Goal: Navigation & Orientation: Understand site structure

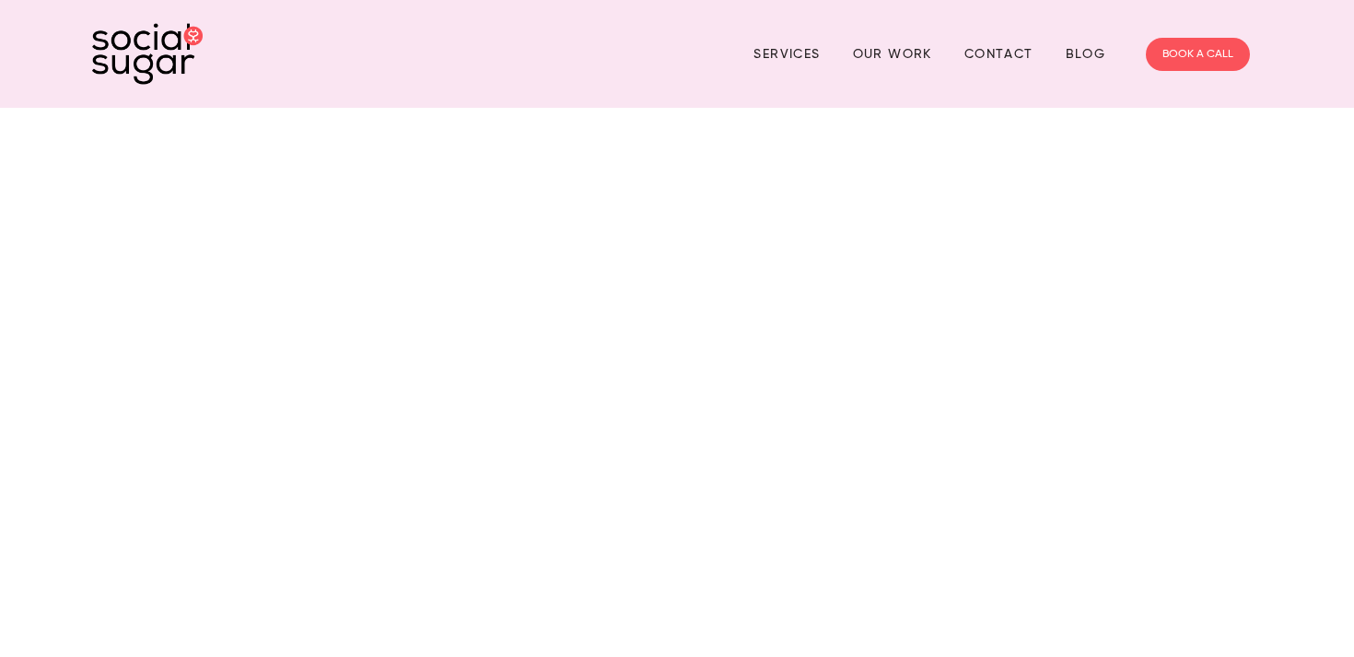
click at [424, 391] on div at bounding box center [677, 489] width 1354 height 762
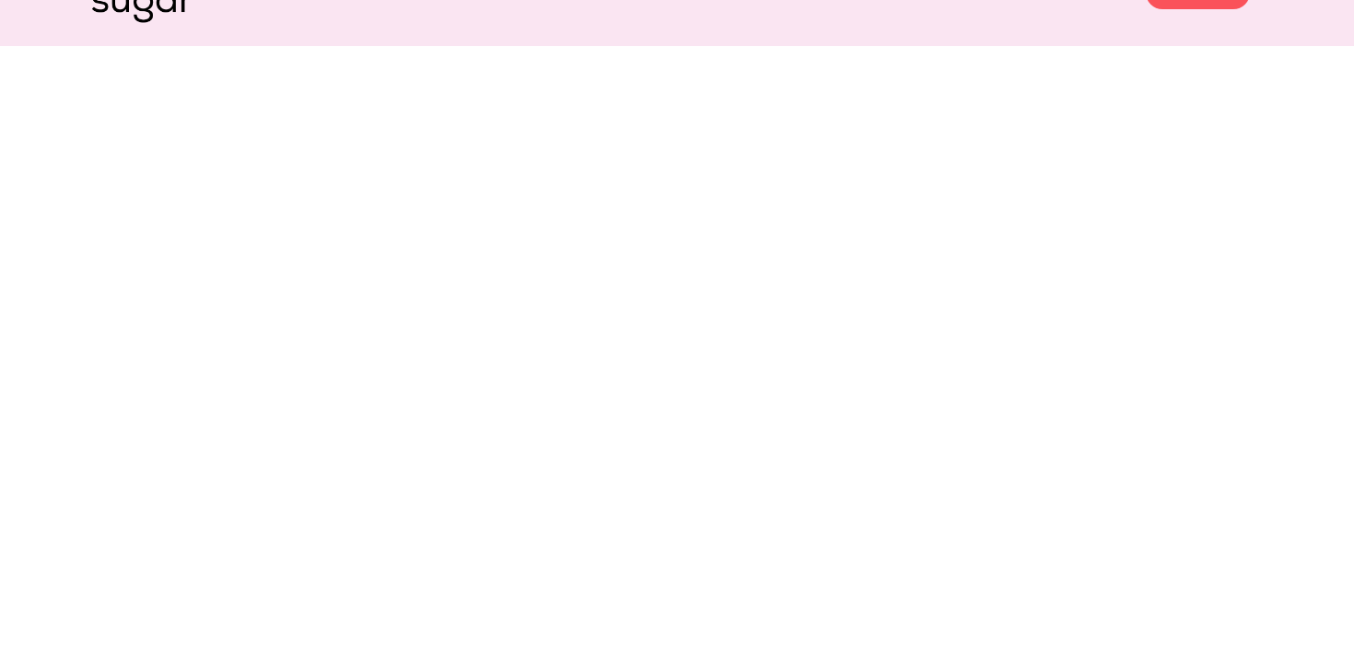
scroll to position [75, 0]
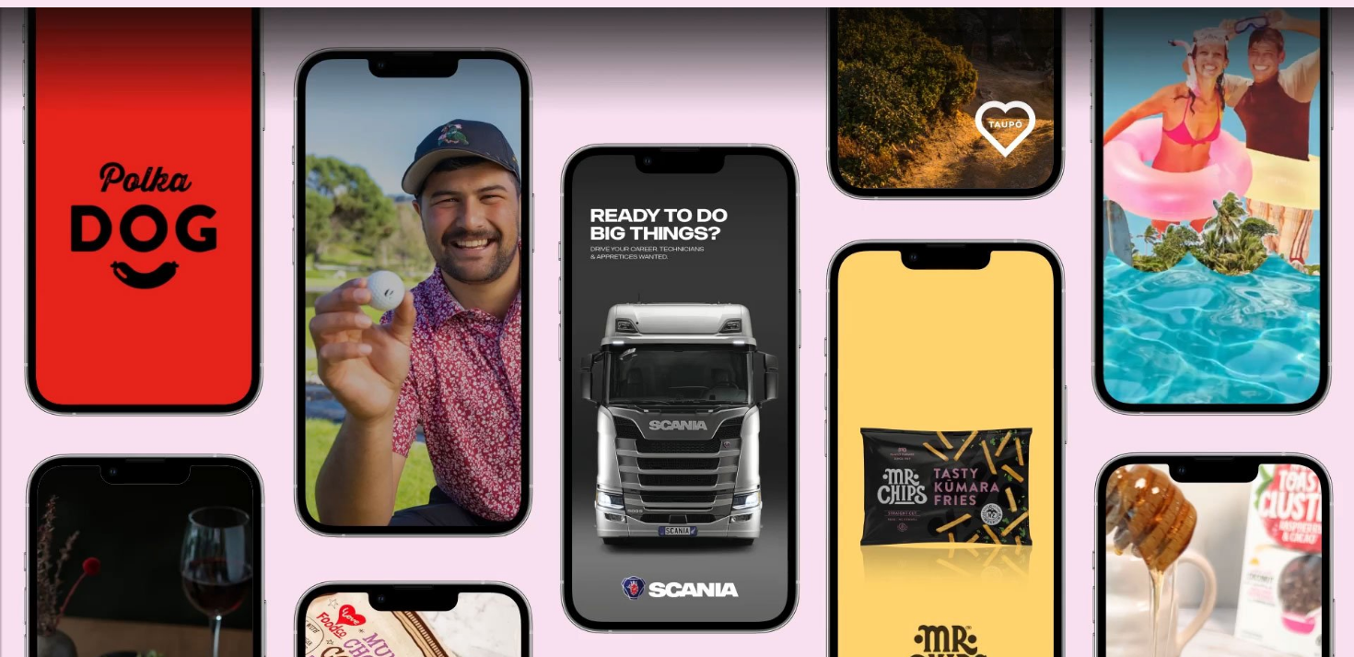
scroll to position [109, 0]
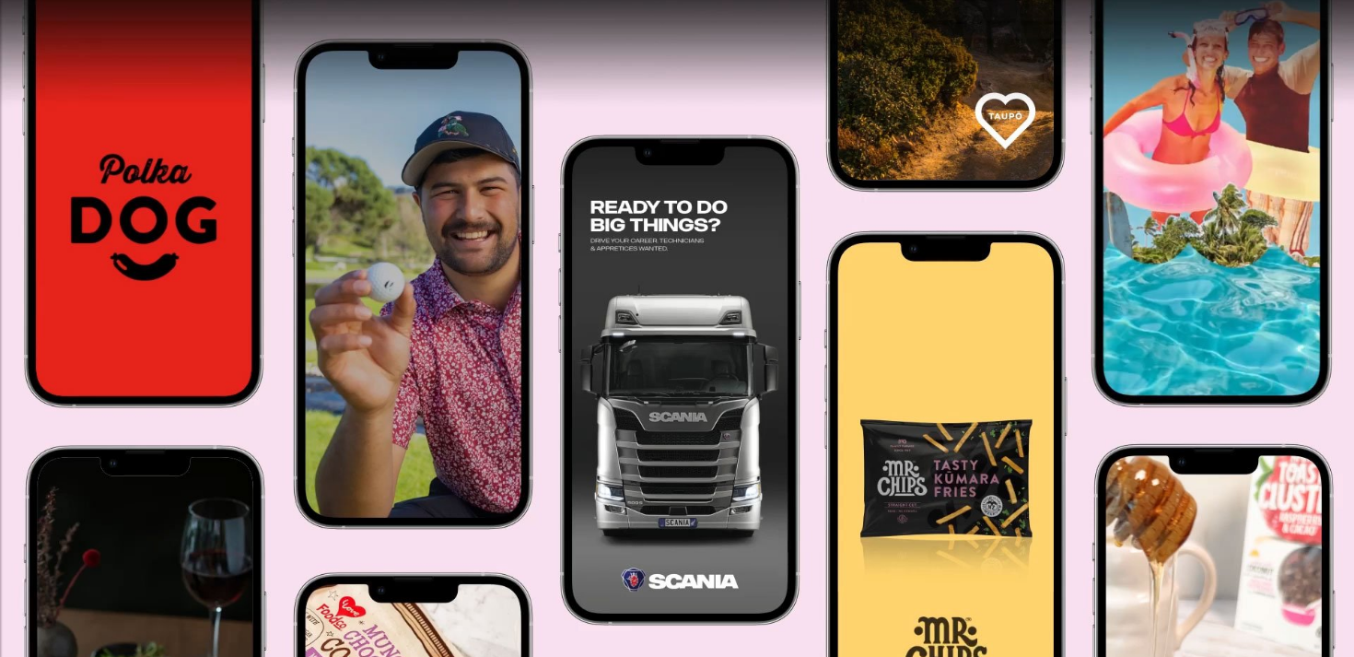
click at [482, 245] on div at bounding box center [677, 380] width 1354 height 762
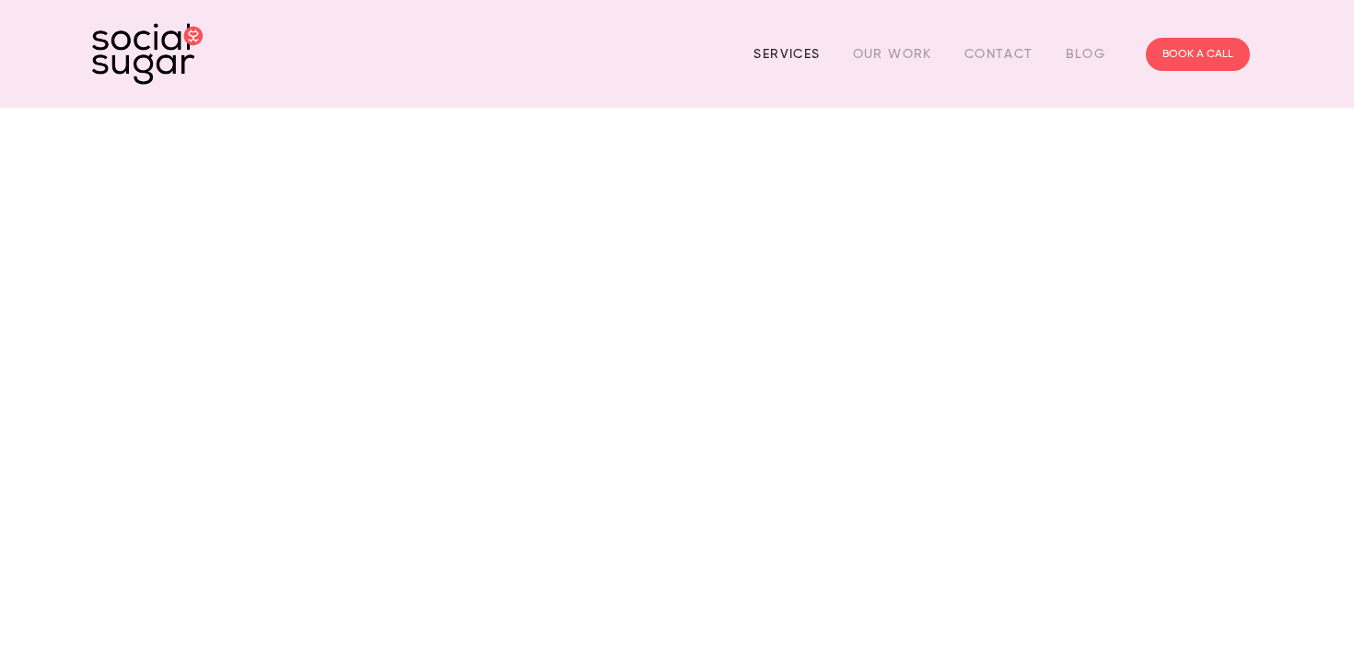
click at [780, 59] on link "Services" at bounding box center [786, 54] width 66 height 29
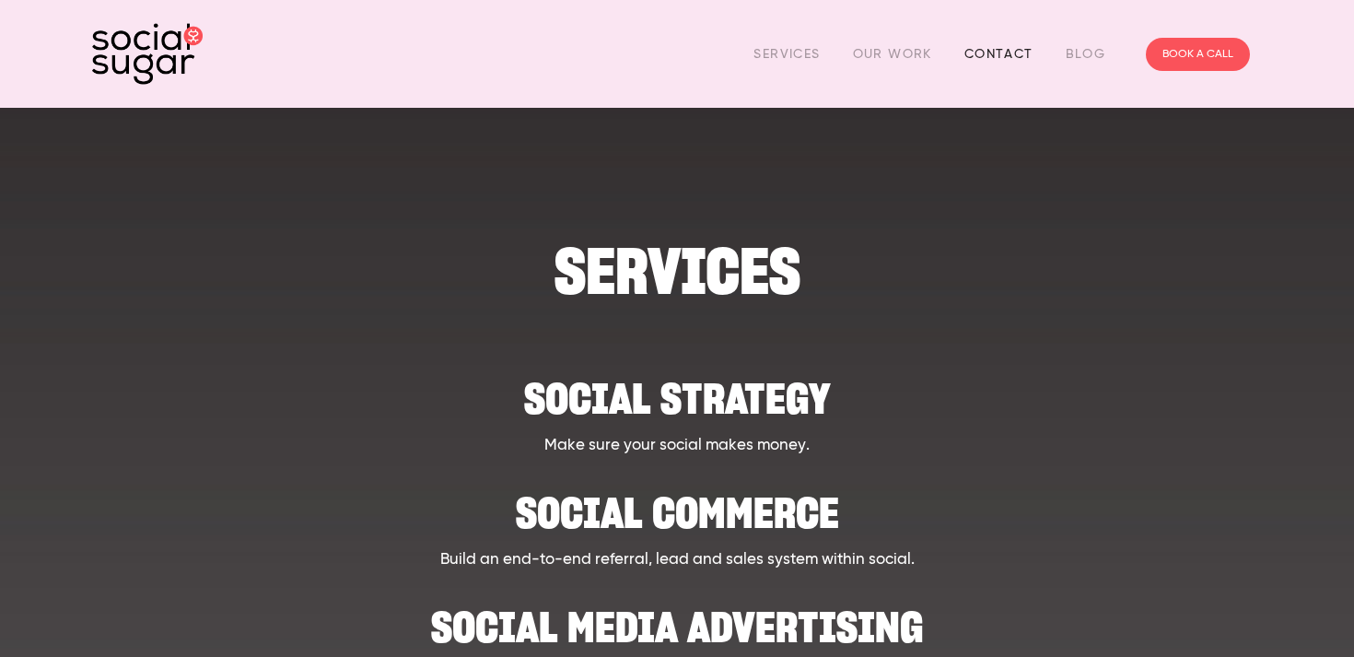
click at [1007, 60] on link "Contact" at bounding box center [998, 54] width 69 height 29
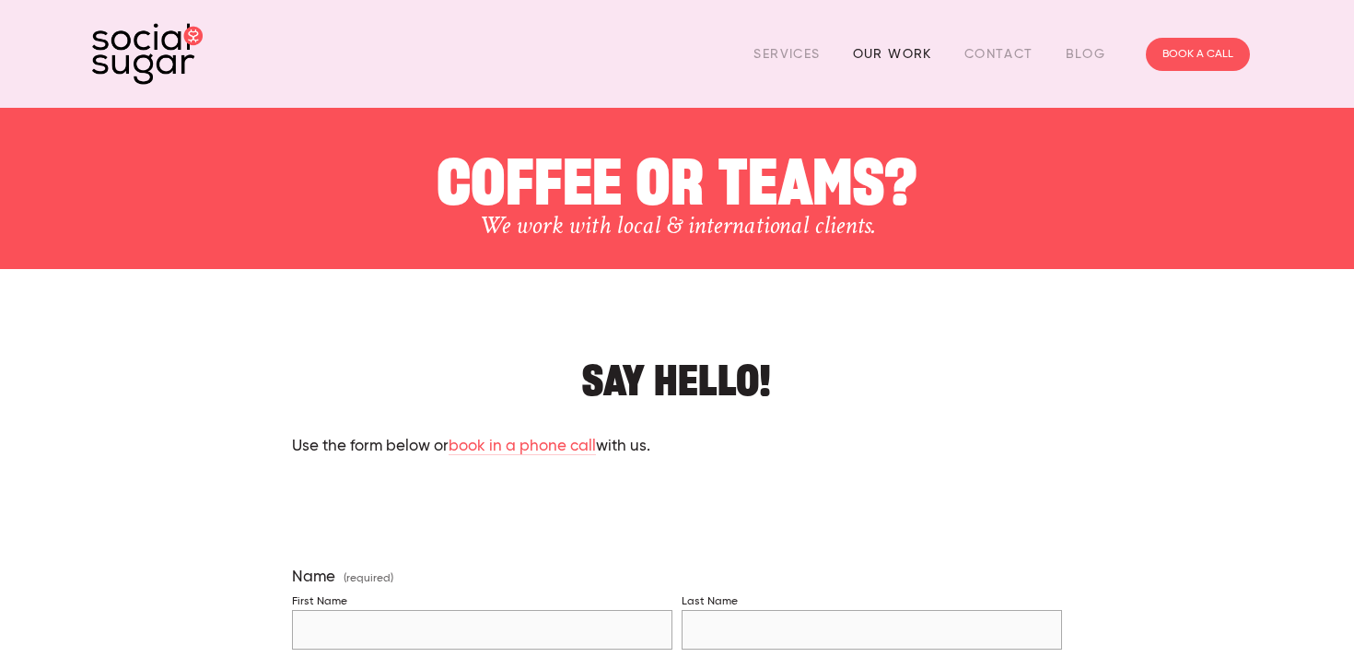
click at [913, 53] on link "Our Work" at bounding box center [892, 54] width 79 height 29
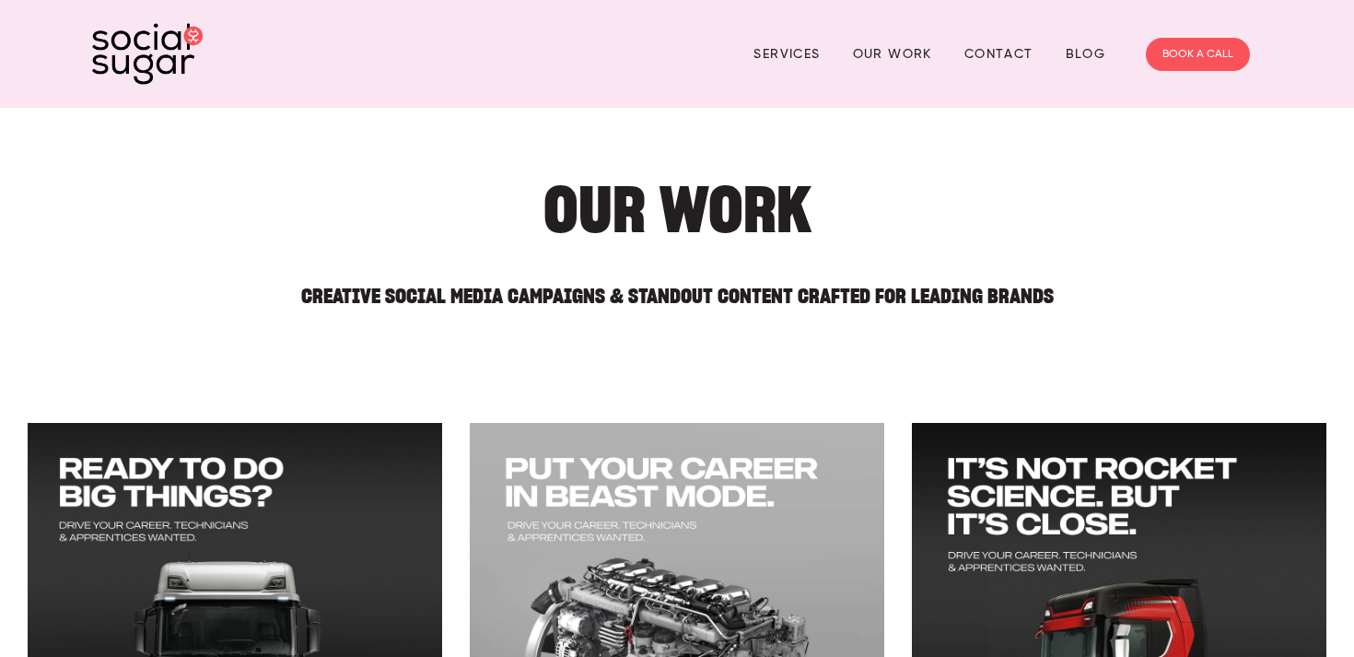
click at [153, 70] on img at bounding box center [147, 54] width 111 height 62
